Goal: Task Accomplishment & Management: Manage account settings

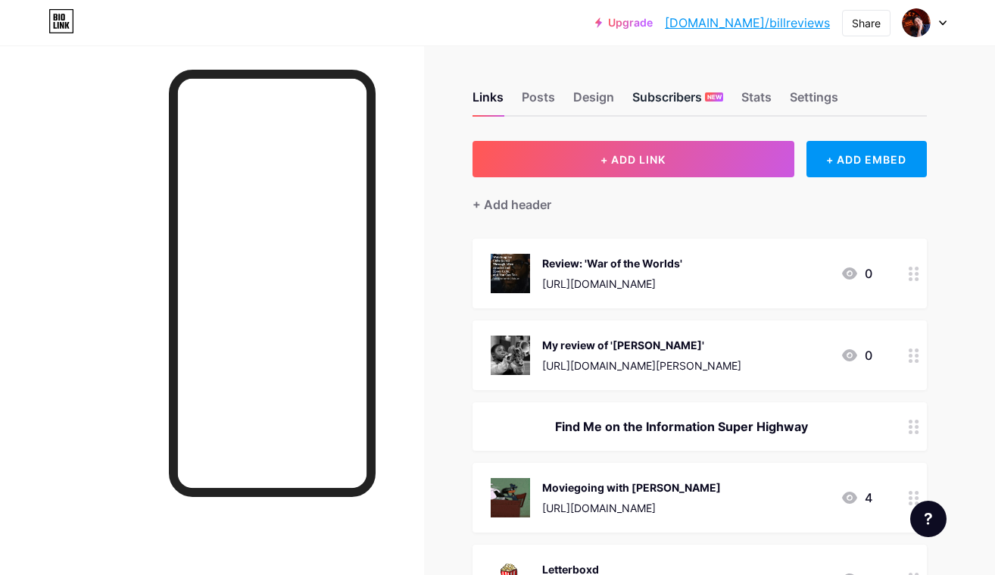
click at [701, 102] on div "Subscribers NEW" at bounding box center [678, 101] width 91 height 27
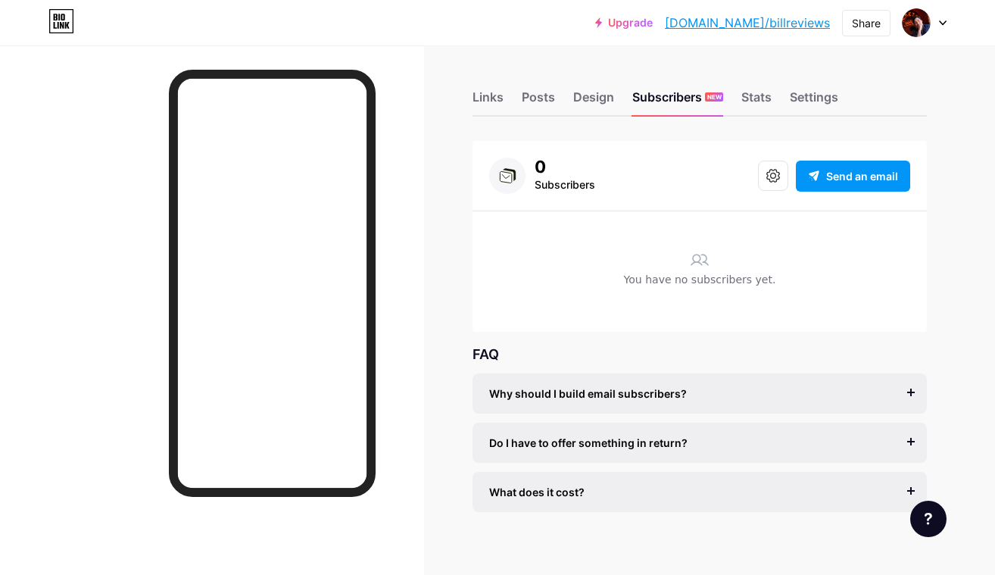
click at [779, 495] on div "What does it cost?" at bounding box center [699, 492] width 421 height 16
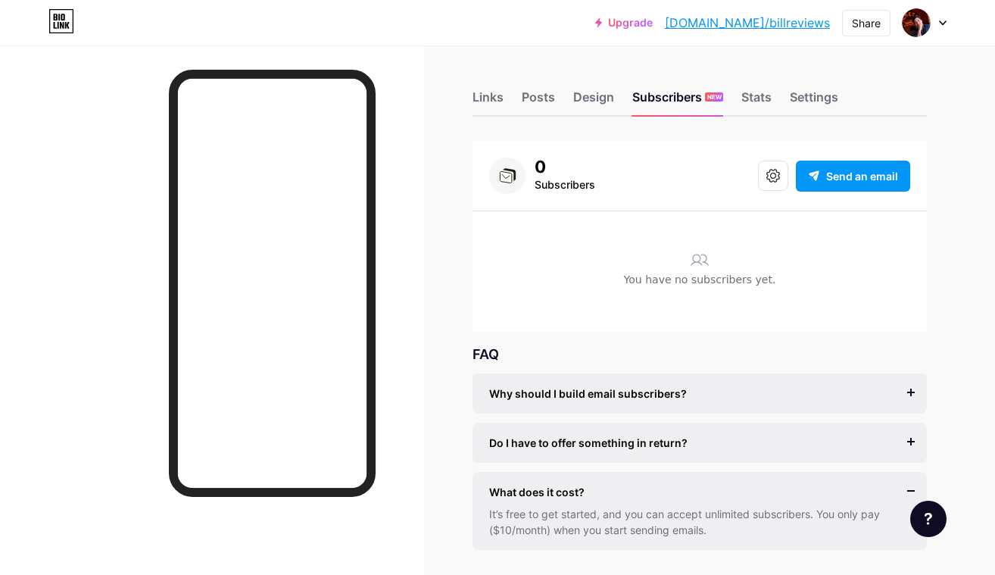
scroll to position [51, 0]
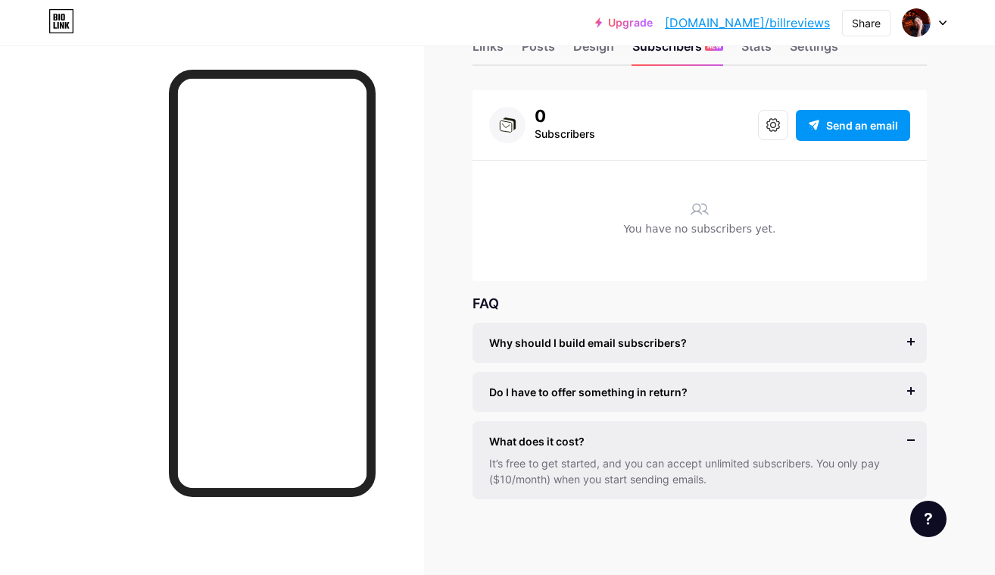
click at [713, 387] on div "Do I have to offer something in return?" at bounding box center [699, 392] width 421 height 16
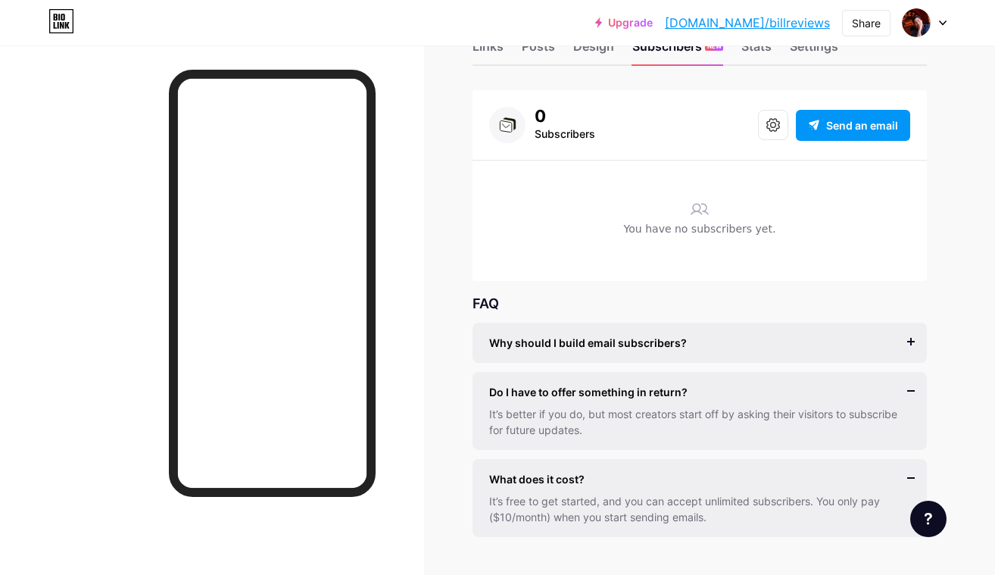
click at [713, 345] on div "Why should I build email subscribers?" at bounding box center [699, 343] width 421 height 16
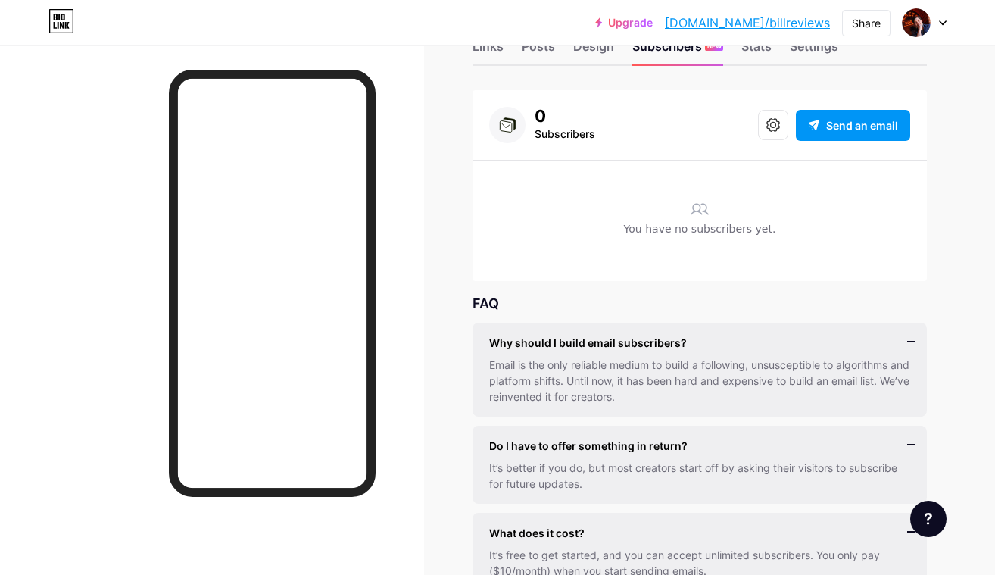
scroll to position [49, 0]
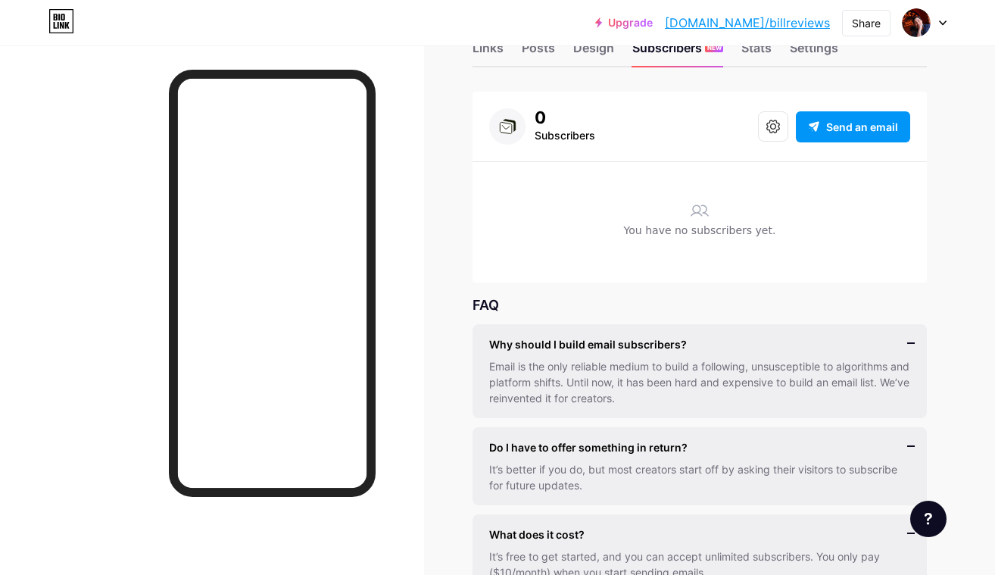
click at [910, 342] on div "Why should I build email subscribers? Email is the only reliable medium to buil…" at bounding box center [700, 371] width 455 height 94
click at [908, 342] on div "Why should I build email subscribers? Email is the only reliable medium to buil…" at bounding box center [700, 371] width 455 height 94
click at [906, 344] on div "Why should I build email subscribers?" at bounding box center [699, 344] width 421 height 16
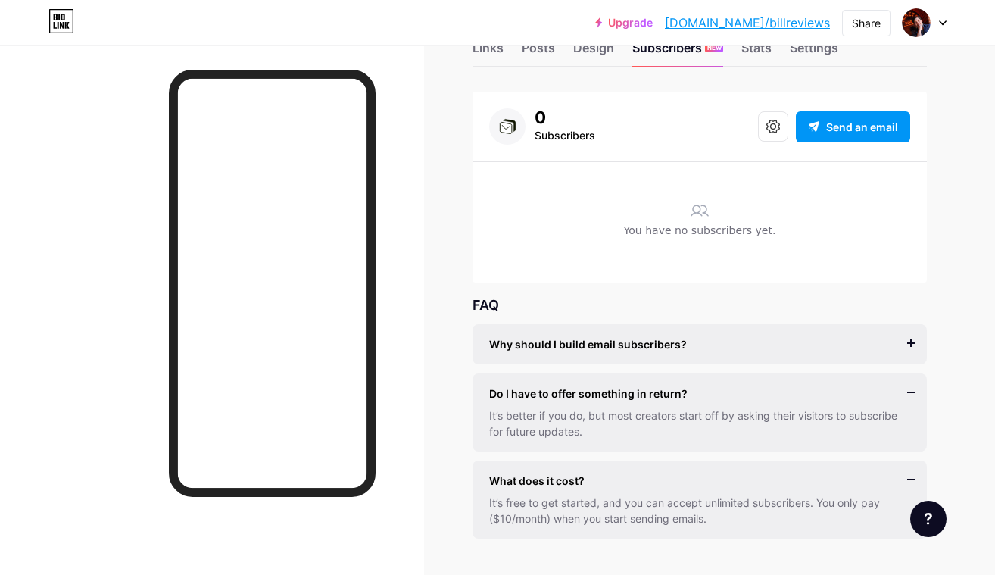
click at [889, 391] on div "Do I have to offer something in return?" at bounding box center [699, 394] width 421 height 16
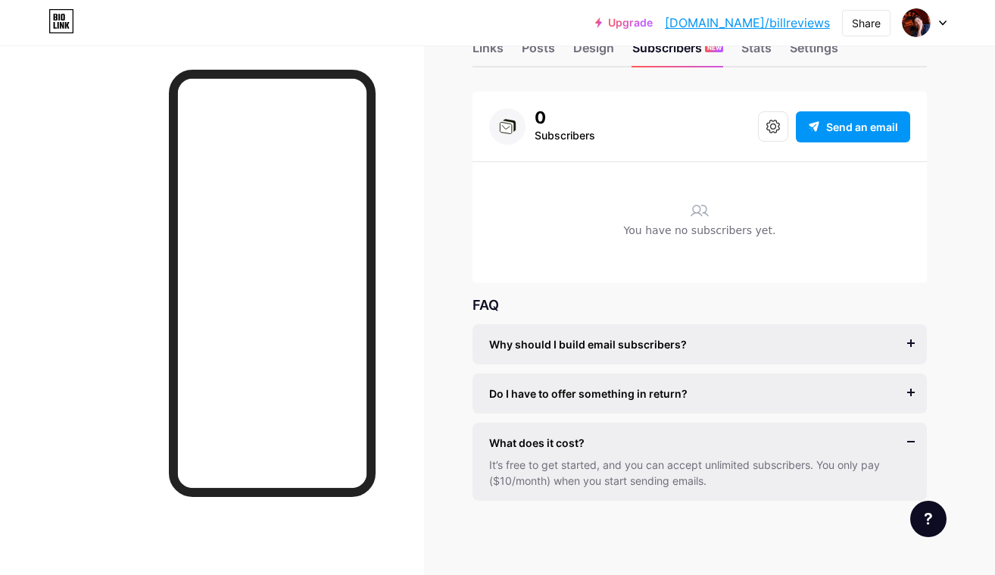
click at [826, 436] on div "What does it cost?" at bounding box center [699, 443] width 421 height 16
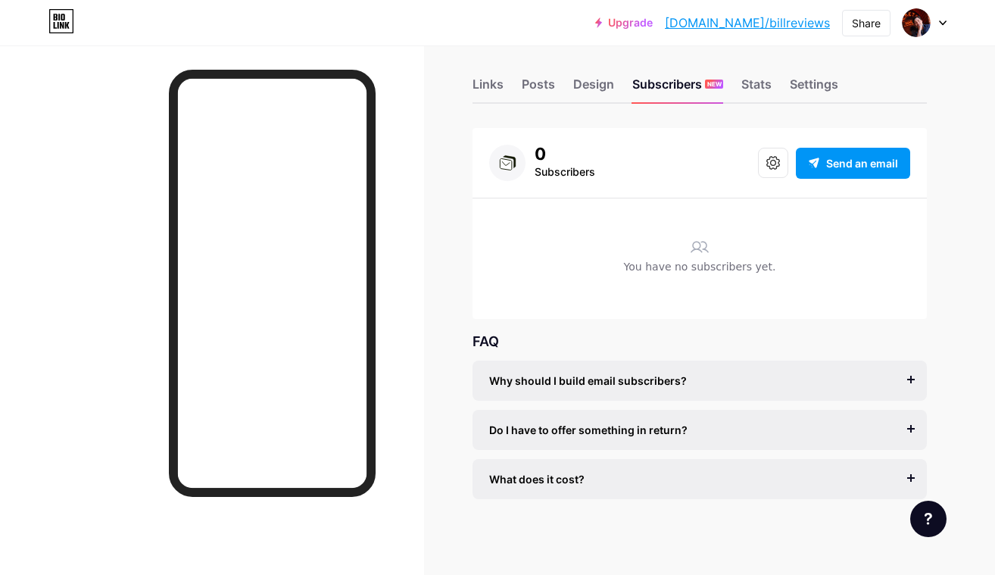
scroll to position [0, 0]
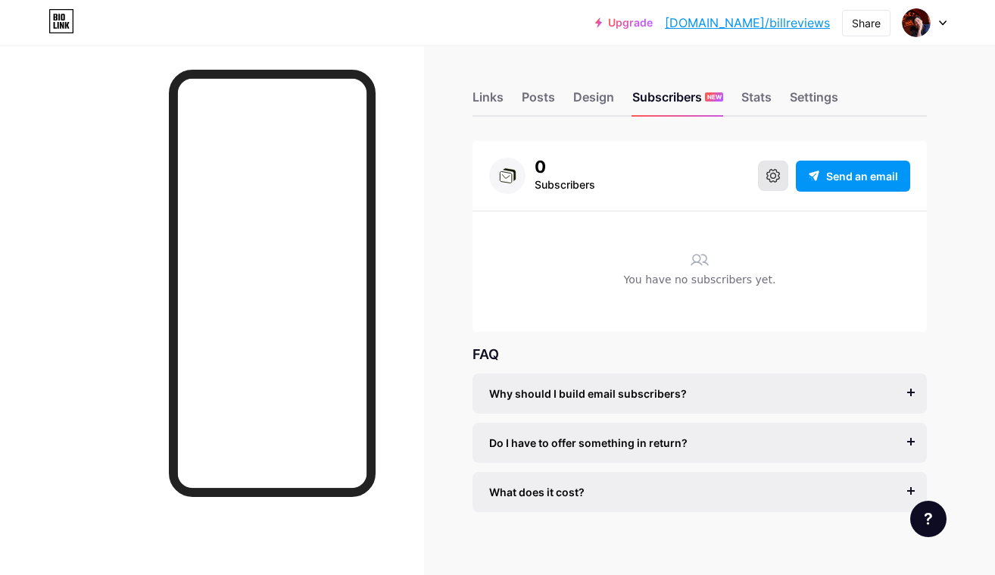
click at [781, 177] on button at bounding box center [773, 176] width 30 height 30
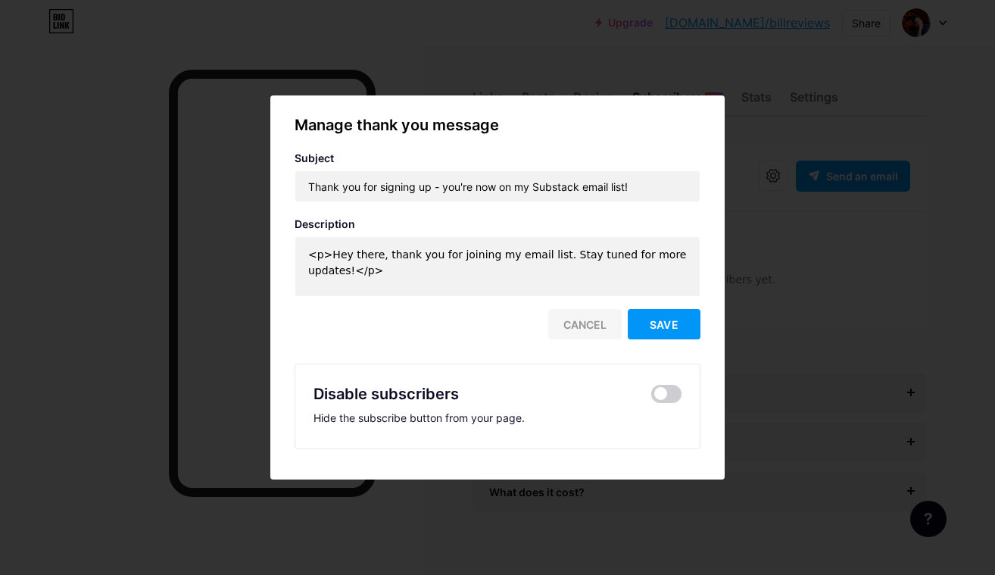
click at [583, 321] on div "Cancel" at bounding box center [584, 324] width 73 height 30
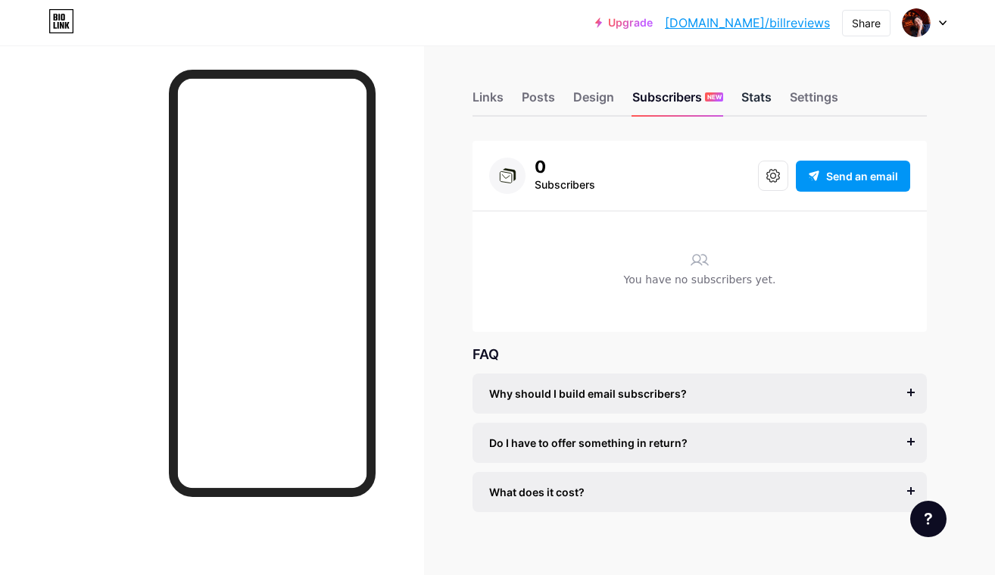
click at [765, 102] on div "Stats" at bounding box center [757, 101] width 30 height 27
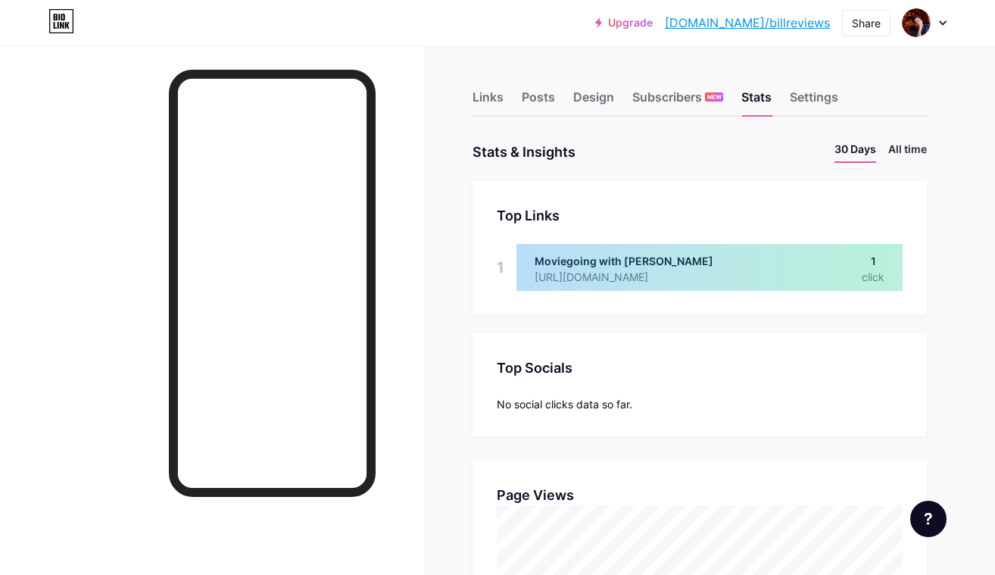
click at [906, 146] on li "All time" at bounding box center [908, 152] width 39 height 22
click at [860, 153] on li "30 Days" at bounding box center [856, 152] width 42 height 22
click at [62, 17] on icon at bounding box center [61, 21] width 26 height 24
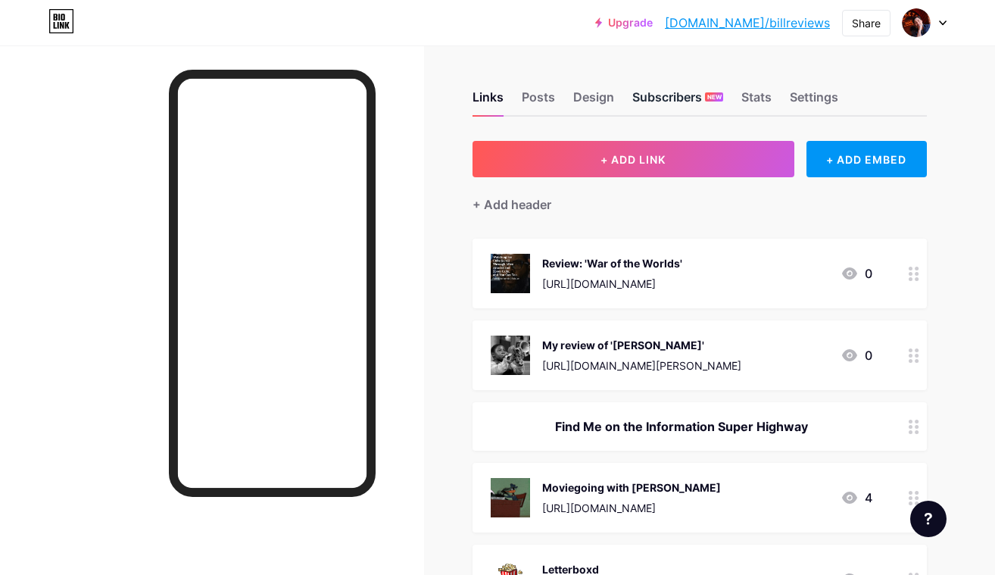
click at [699, 97] on div "Subscribers NEW" at bounding box center [678, 101] width 91 height 27
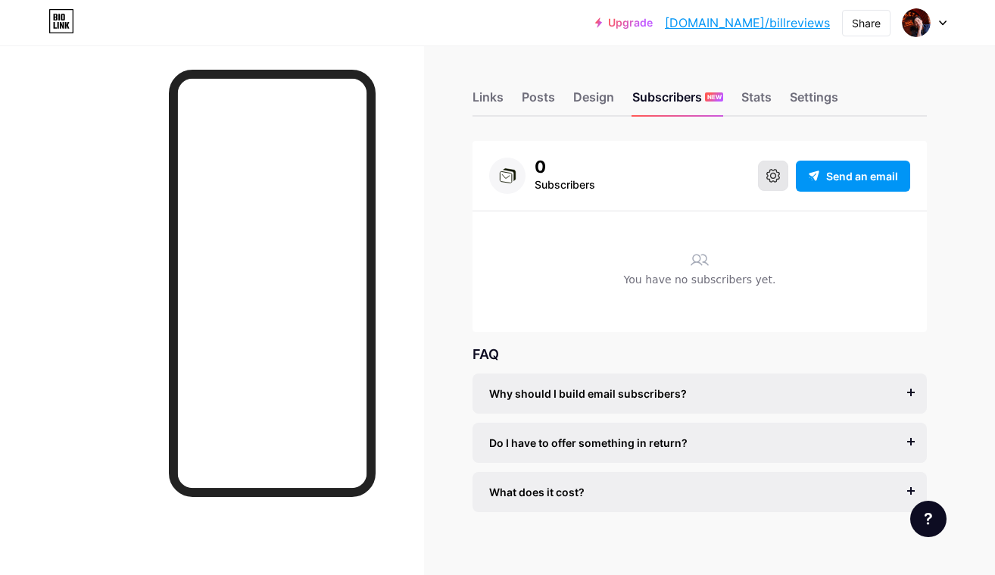
click at [770, 179] on icon at bounding box center [774, 176] width 14 height 14
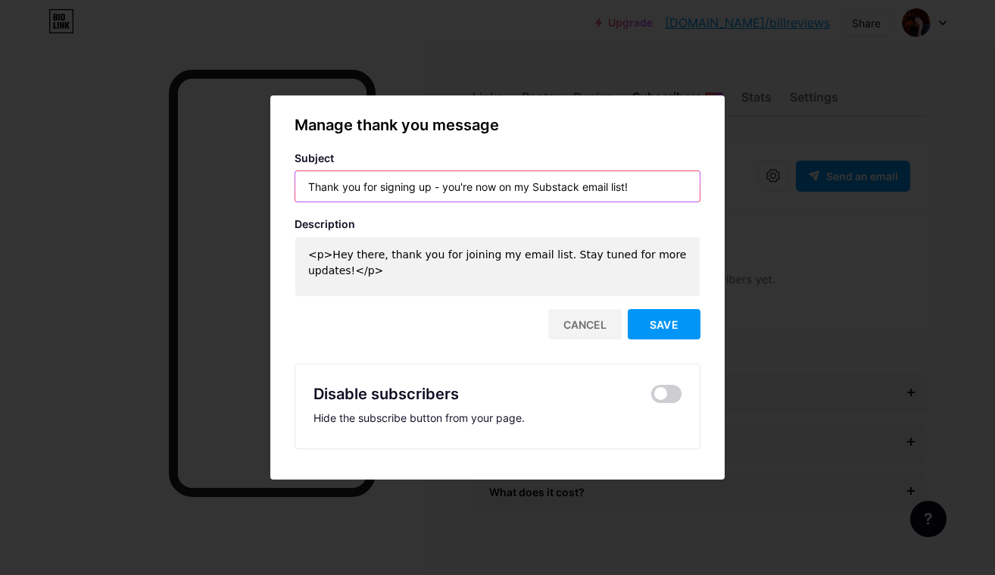
drag, startPoint x: 655, startPoint y: 189, endPoint x: 382, endPoint y: 183, distance: 273.5
click at [382, 183] on input "Thank you for signing up - you're now on my Substack email list!" at bounding box center [497, 186] width 405 height 30
type input "T"
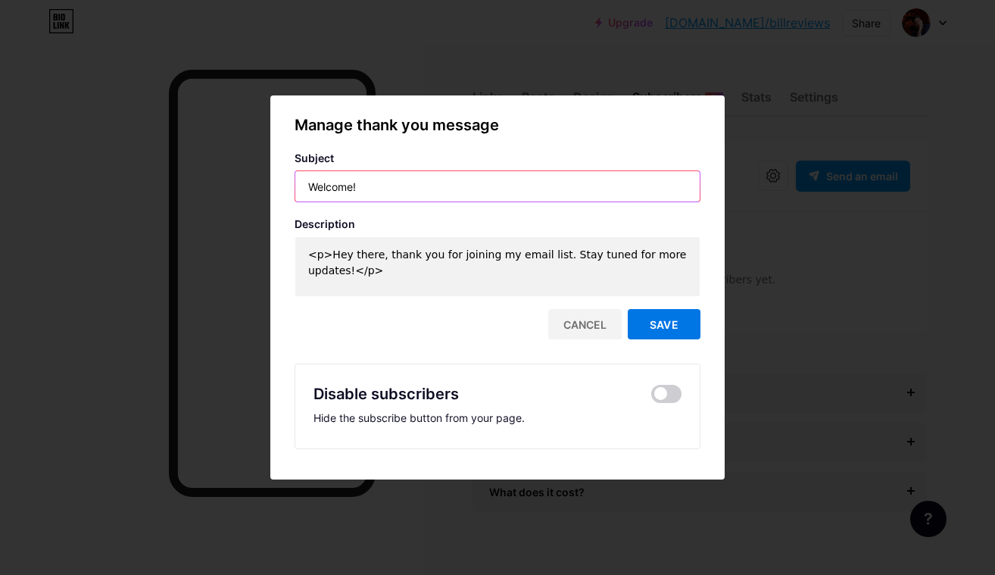
type input "Welcome!"
click at [670, 323] on span "Save" at bounding box center [664, 324] width 29 height 13
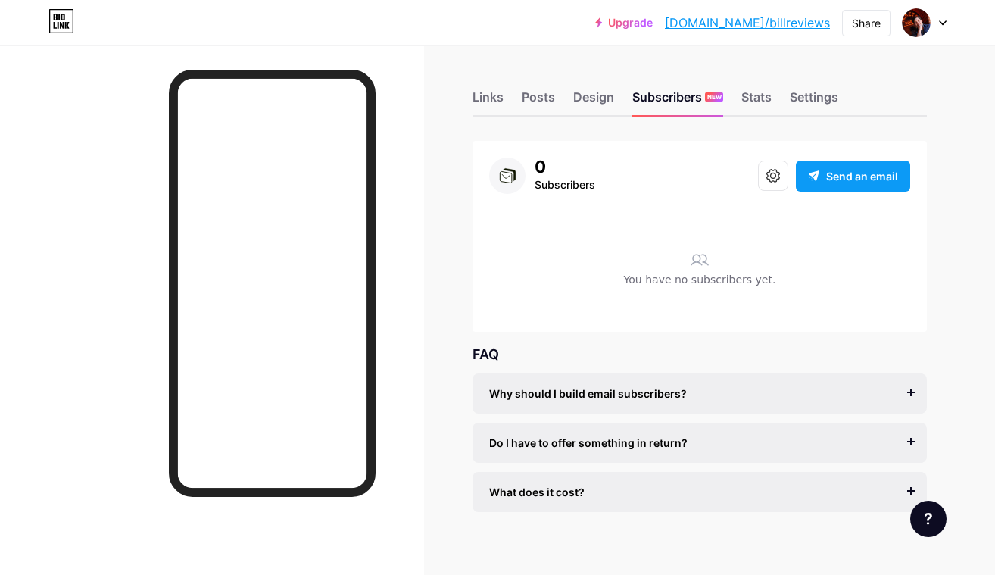
click at [864, 173] on span "Send an email" at bounding box center [862, 176] width 72 height 16
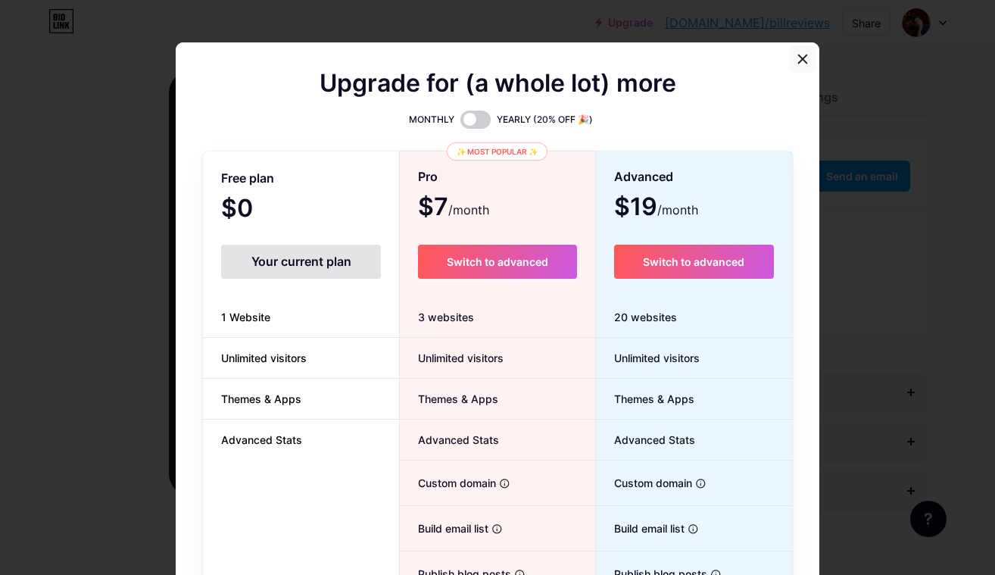
click at [801, 57] on icon at bounding box center [803, 59] width 8 height 8
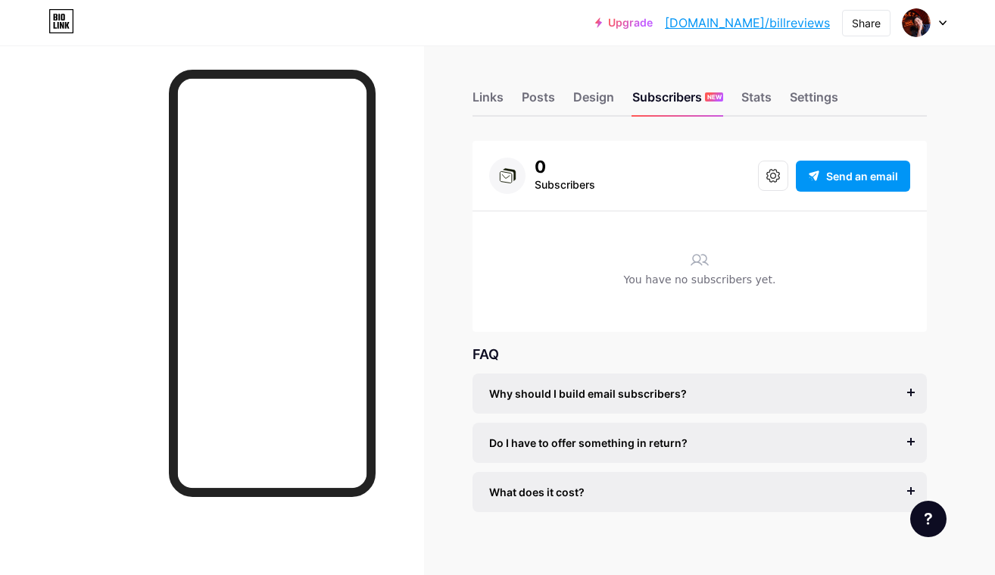
scroll to position [13, 0]
